Goal: Task Accomplishment & Management: Manage account settings

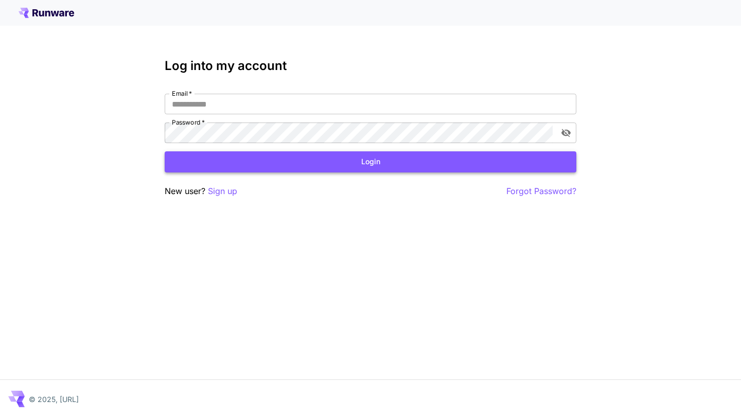
type input "**********"
click at [412, 163] on button "Login" at bounding box center [371, 161] width 412 height 21
